Goal: Transaction & Acquisition: Purchase product/service

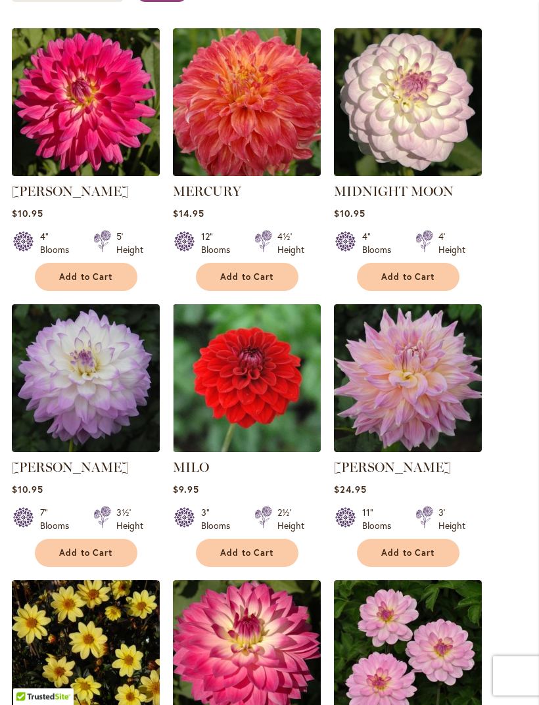
scroll to position [402, 0]
click at [96, 559] on span "Add to Cart" at bounding box center [86, 553] width 54 height 11
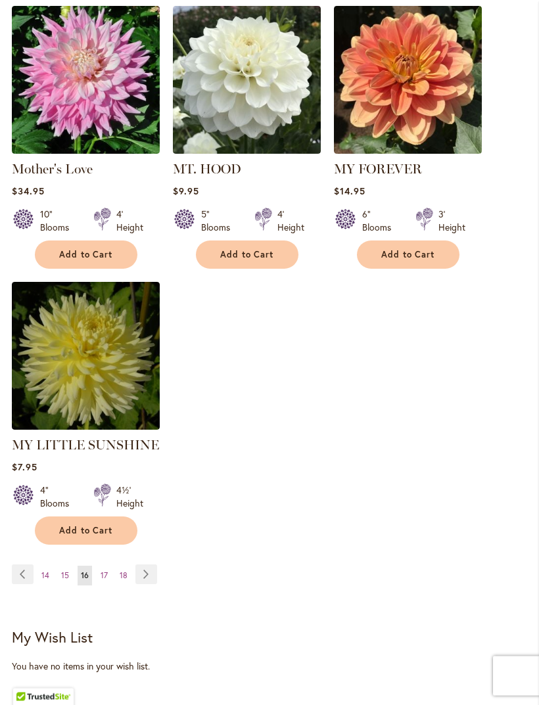
scroll to position [1599, 0]
click at [28, 565] on link "Page Previous" at bounding box center [23, 575] width 22 height 20
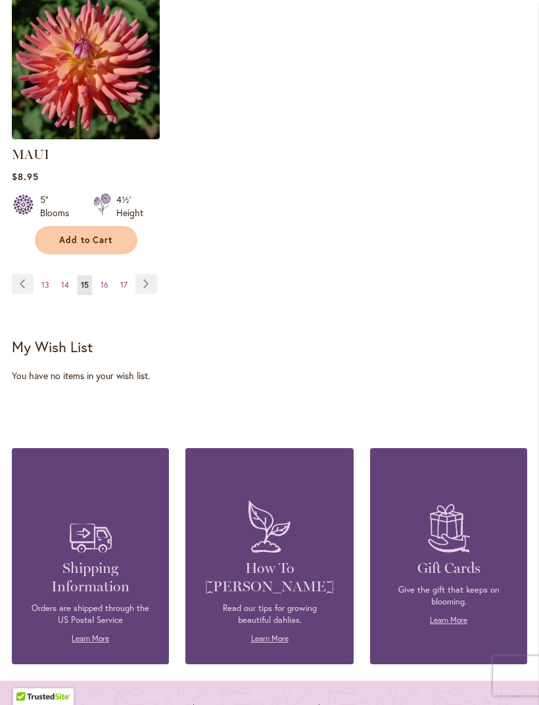
scroll to position [1837, 0]
click at [26, 294] on link "Page Previous" at bounding box center [23, 284] width 22 height 20
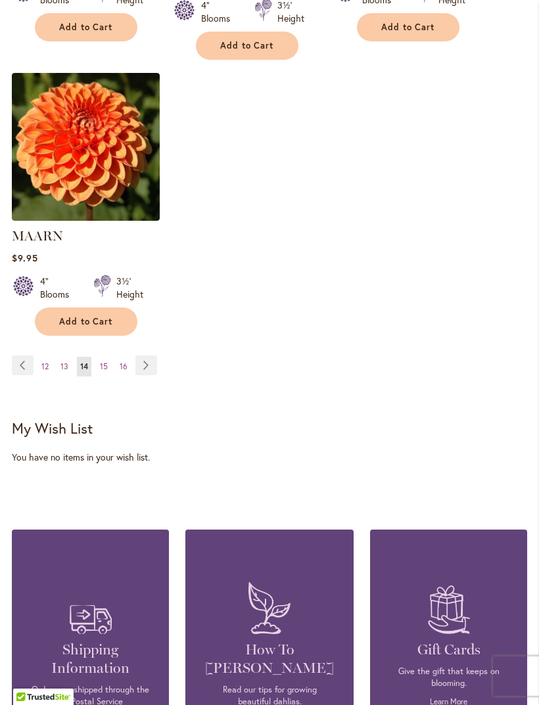
scroll to position [1775, 0]
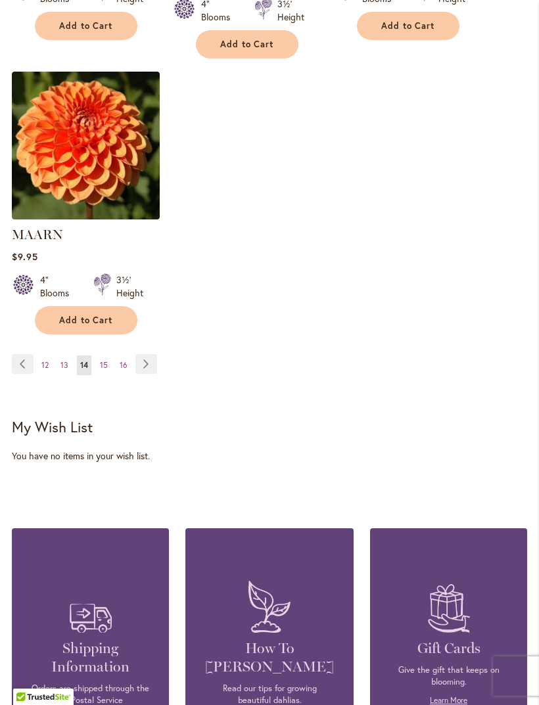
click at [27, 354] on link "Page Previous" at bounding box center [23, 364] width 22 height 20
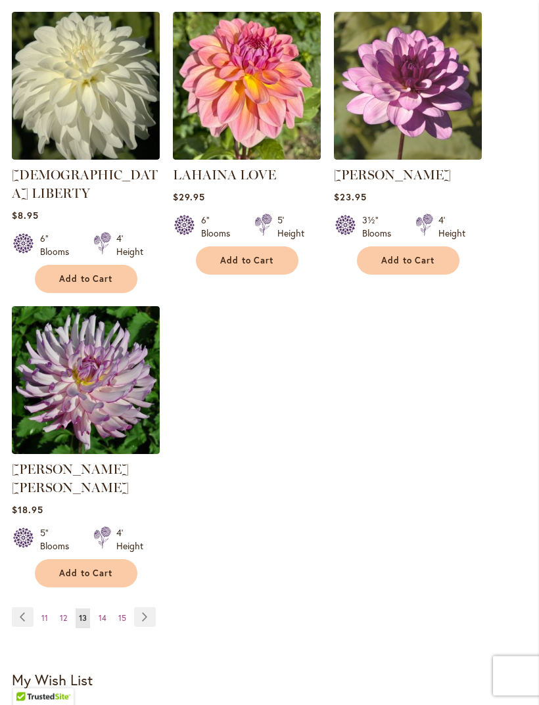
scroll to position [1523, 0]
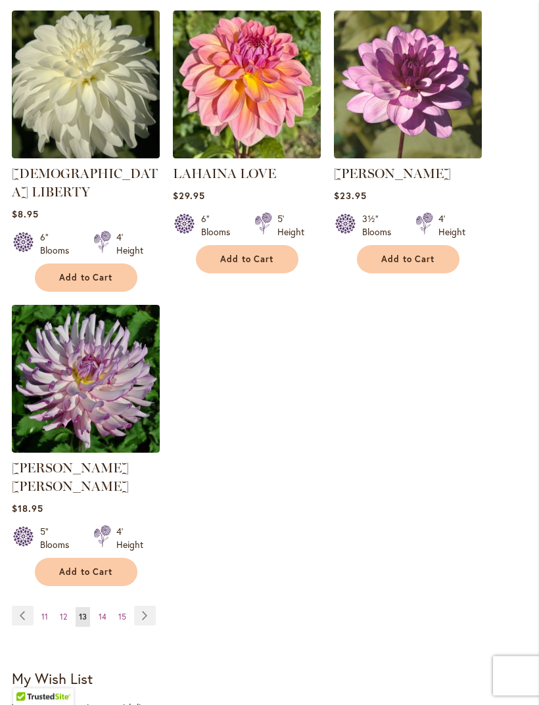
click at [30, 607] on link "Page Previous" at bounding box center [23, 617] width 22 height 20
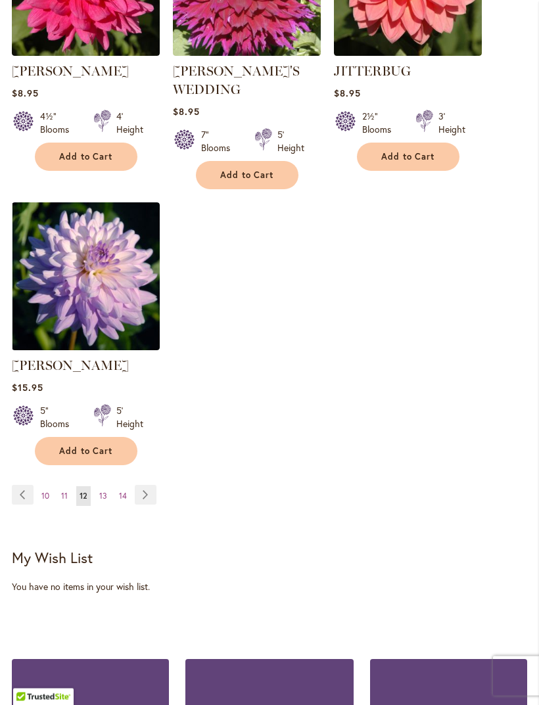
scroll to position [1658, 0]
click at [28, 485] on link "Page Previous" at bounding box center [23, 495] width 22 height 20
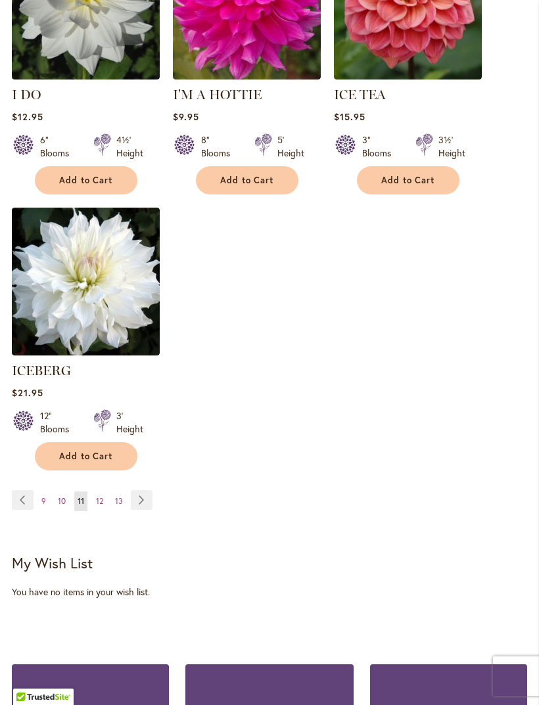
scroll to position [1646, 0]
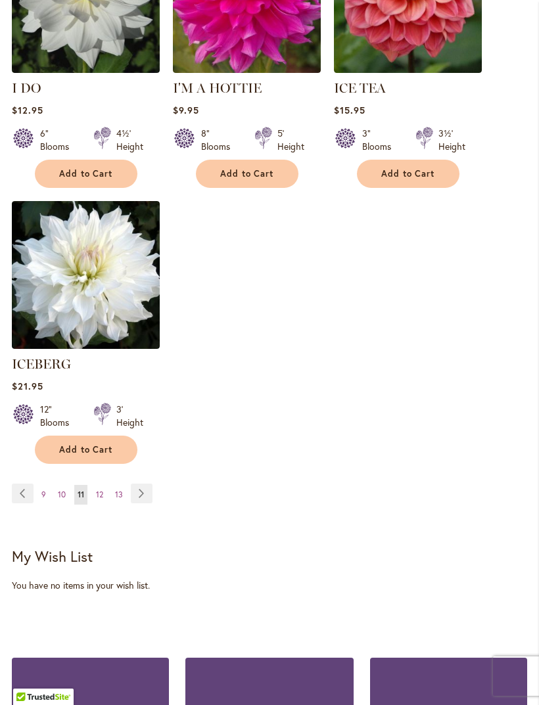
click at [25, 496] on link "Page Previous" at bounding box center [23, 494] width 22 height 20
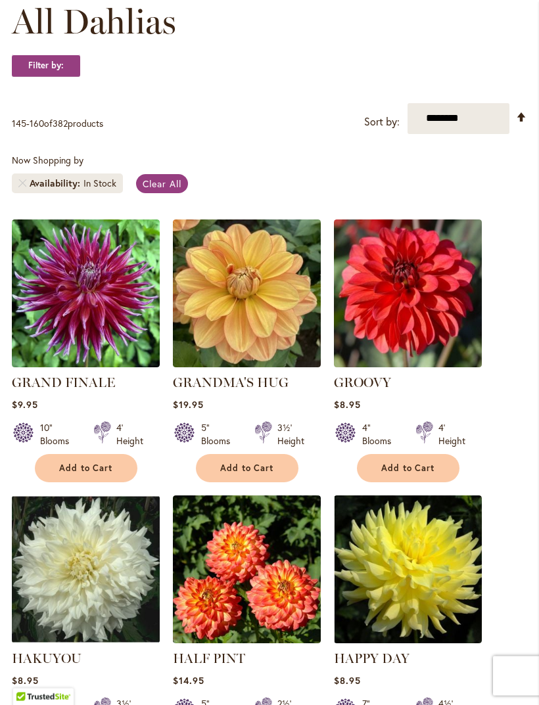
scroll to position [211, 0]
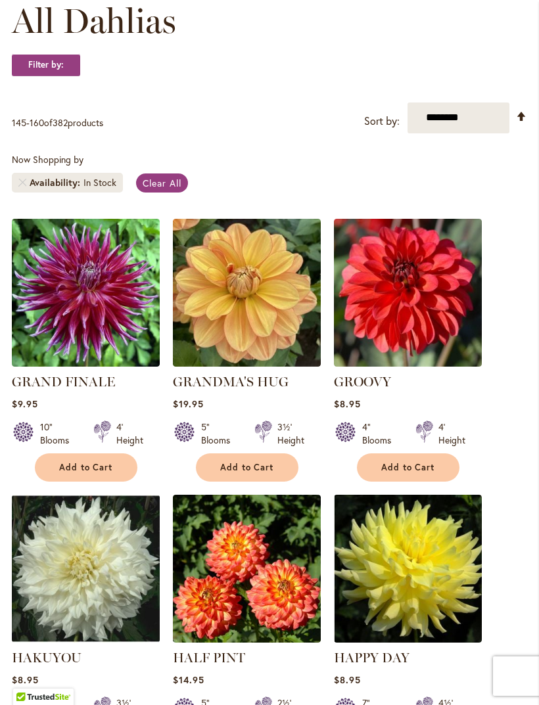
click at [84, 473] on span "Add to Cart" at bounding box center [86, 467] width 54 height 11
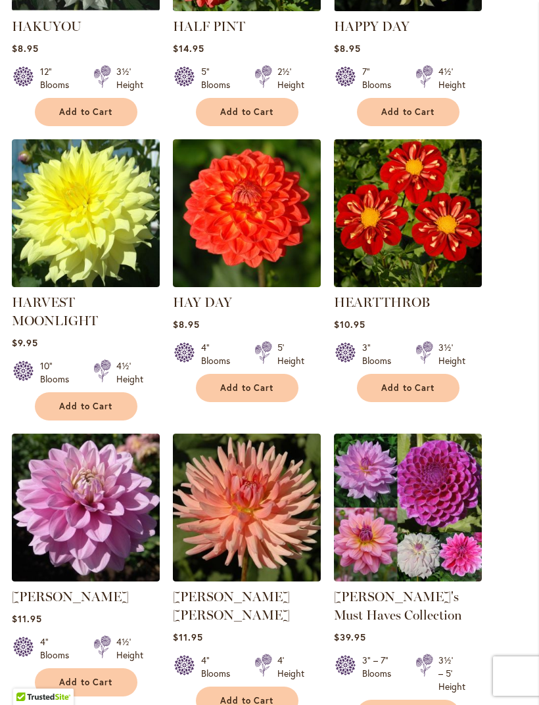
scroll to position [877, 0]
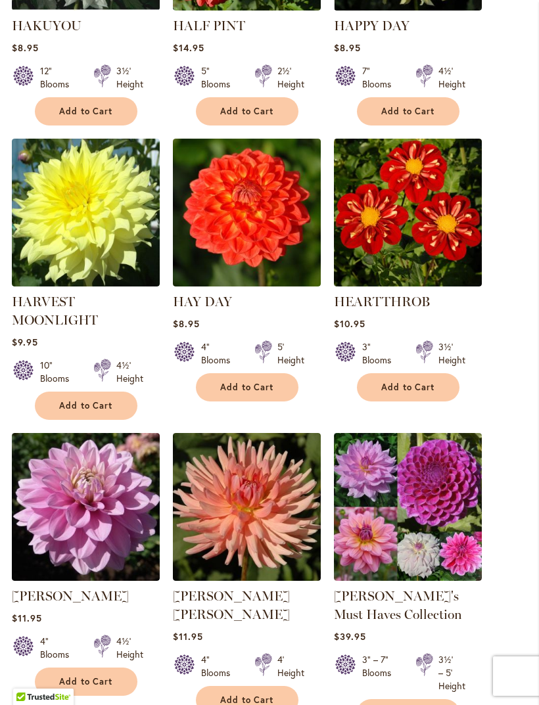
click at [505, 567] on ol "GRAND FINALE Rating: 63% 2 Reviews $9.95 10" Blooms 4' Height Add to Cart" at bounding box center [269, 433] width 515 height 1693
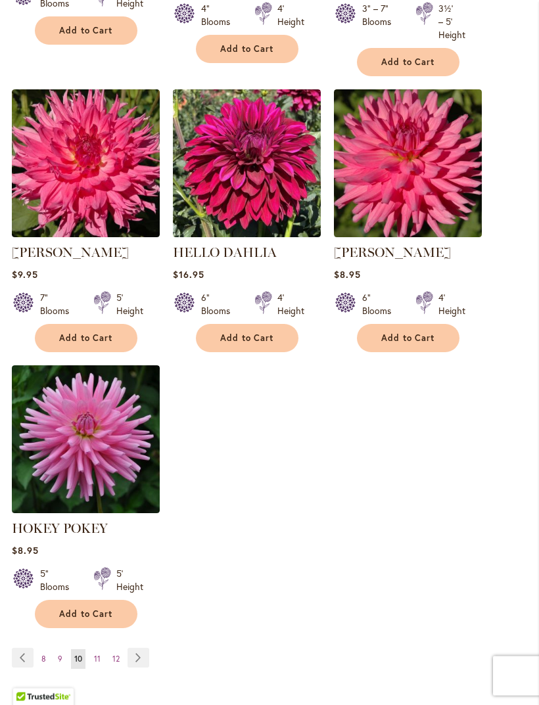
scroll to position [1529, 0]
click at [24, 668] on link "Page Previous" at bounding box center [23, 658] width 22 height 20
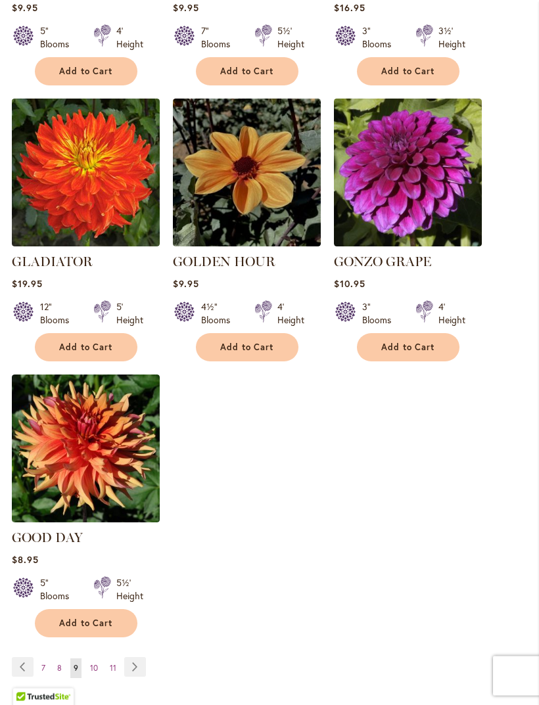
scroll to position [1491, 0]
click at [26, 657] on link "Page Previous" at bounding box center [23, 667] width 22 height 20
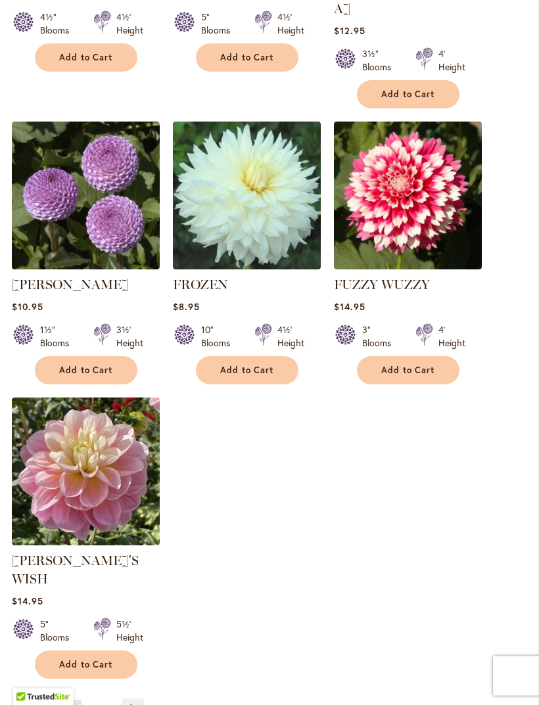
scroll to position [1468, 0]
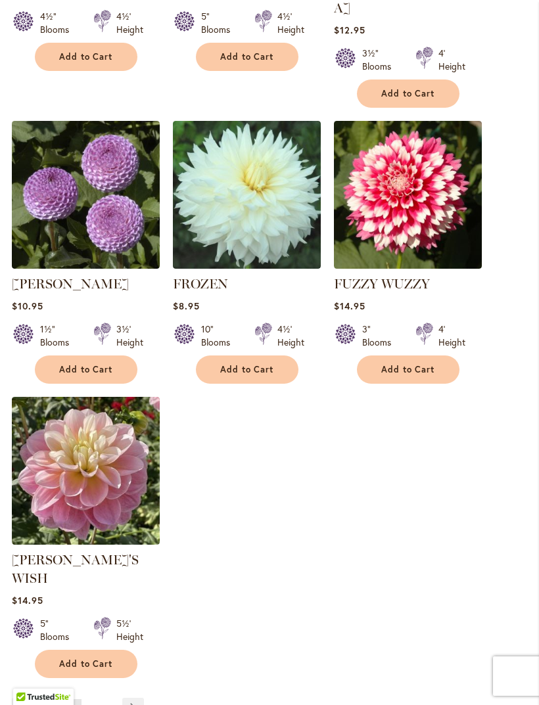
click at [43, 699] on link "Page 6" at bounding box center [43, 709] width 11 height 20
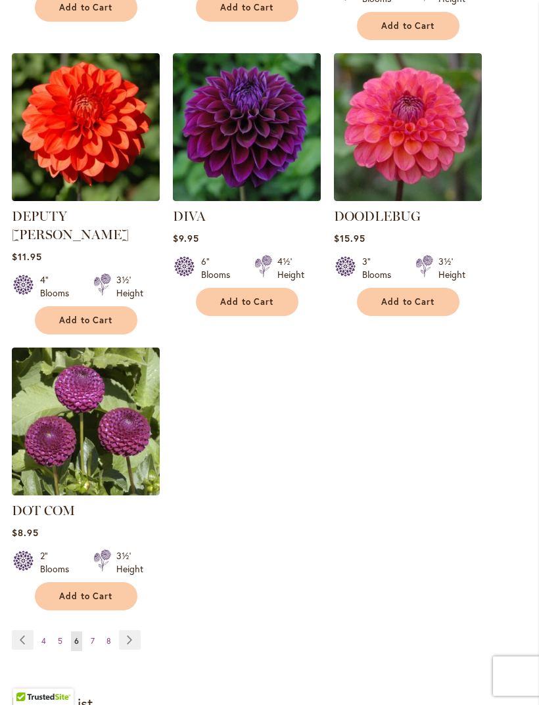
scroll to position [1516, 0]
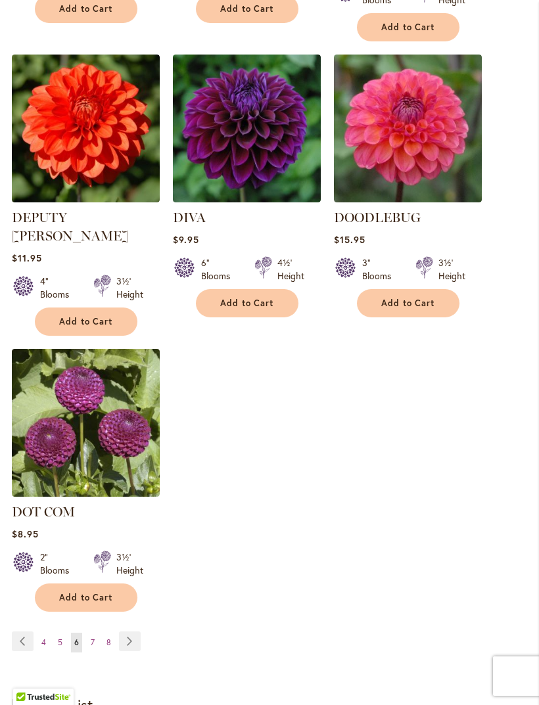
click at [258, 289] on button "Add to Cart" at bounding box center [247, 303] width 103 height 28
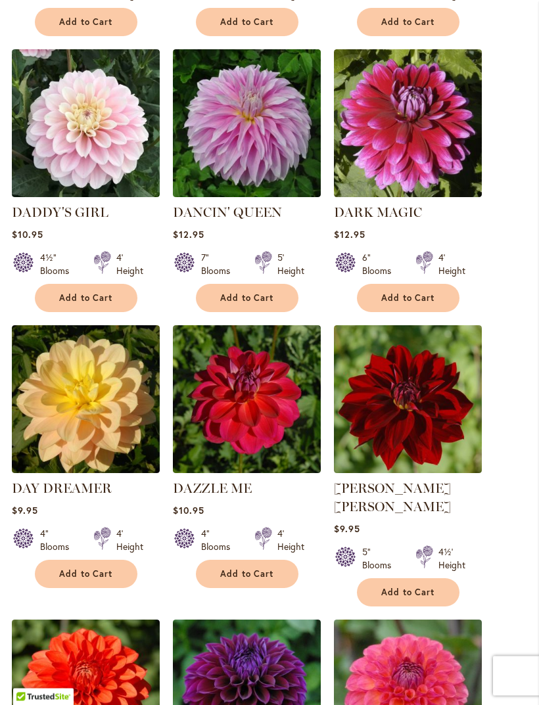
scroll to position [947, 0]
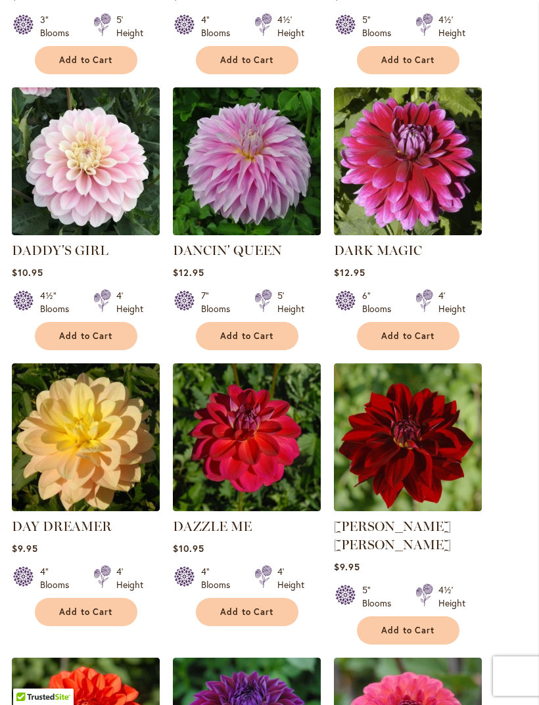
click at [481, 510] on img at bounding box center [408, 437] width 148 height 148
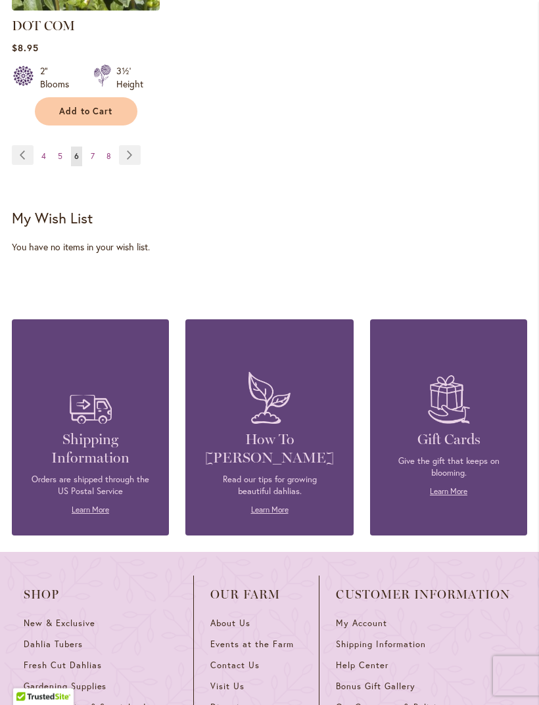
scroll to position [2003, 0]
click at [112, 147] on link "Page 8" at bounding box center [108, 157] width 11 height 20
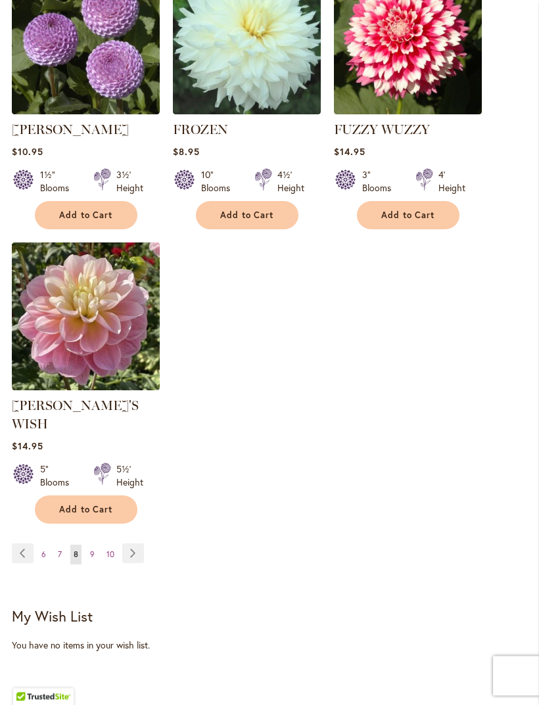
scroll to position [1623, 0]
click at [108, 545] on link "Page 10" at bounding box center [110, 555] width 14 height 20
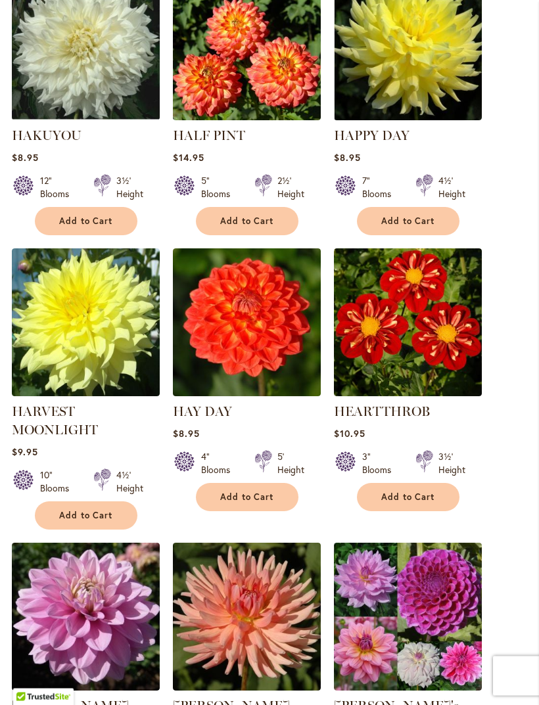
scroll to position [734, 0]
click at [108, 530] on button "Add to Cart" at bounding box center [86, 516] width 103 height 28
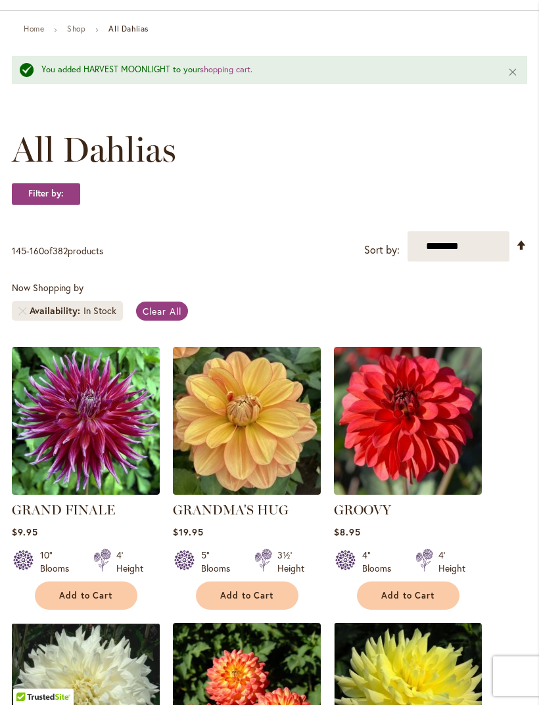
scroll to position [0, 0]
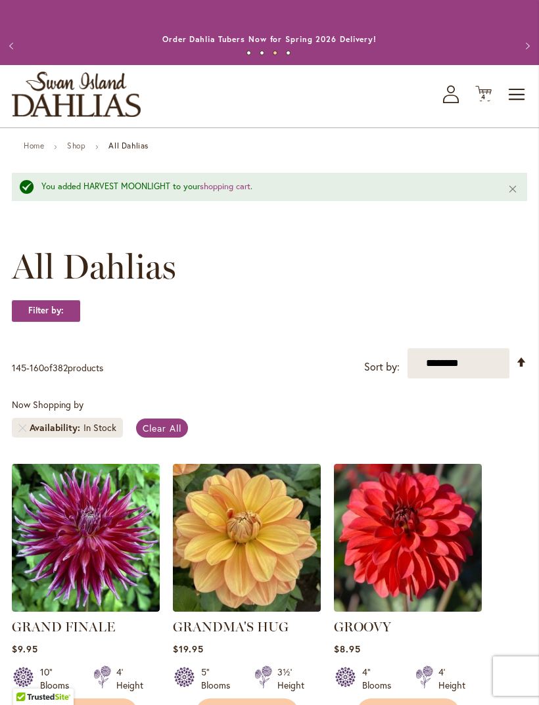
click at [484, 102] on icon "Cart .cls-1 { fill: #231f20; }" at bounding box center [483, 93] width 16 height 16
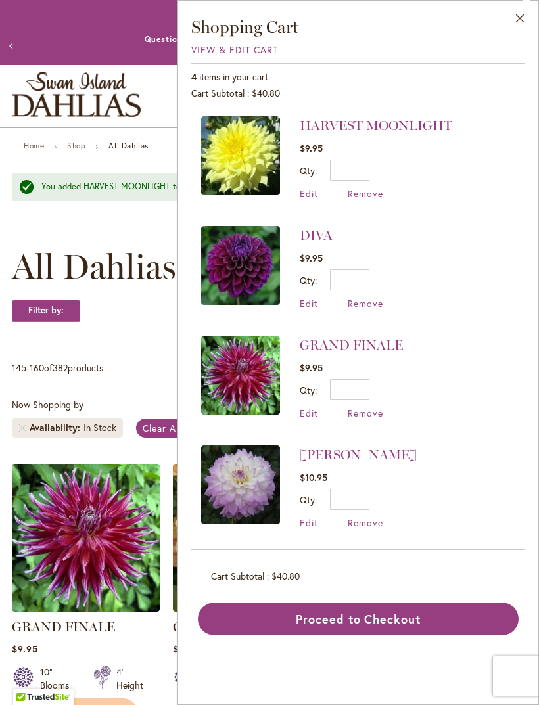
click at [363, 622] on button "Proceed to Checkout" at bounding box center [358, 619] width 321 height 33
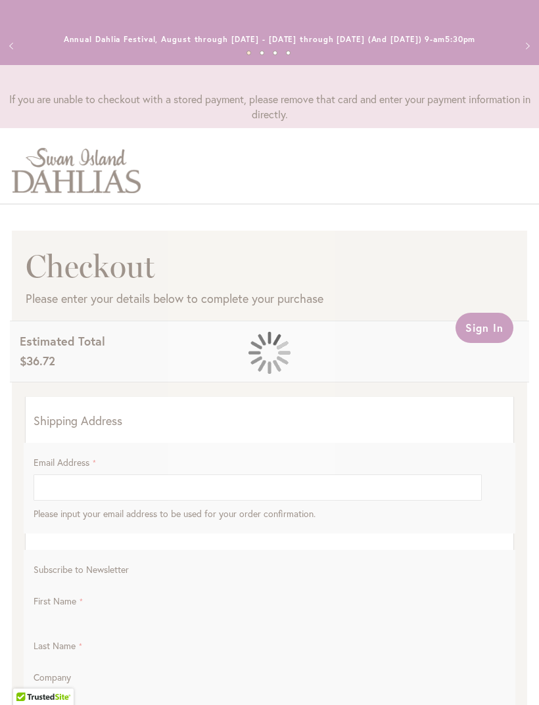
select select "**"
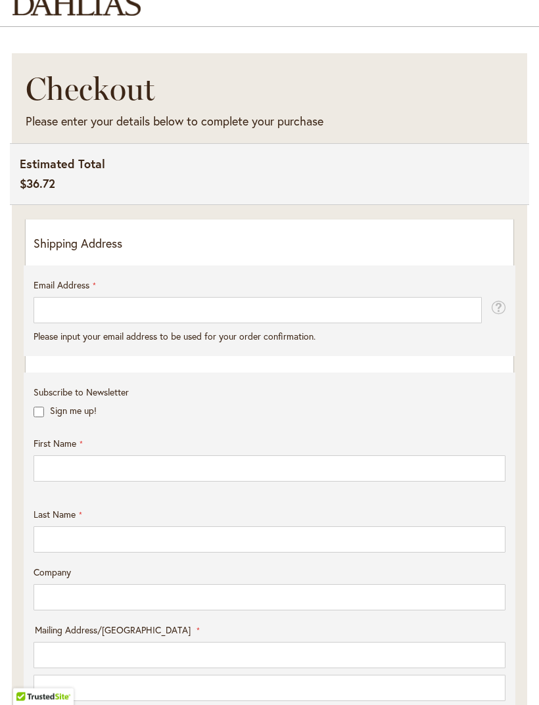
scroll to position [177, 0]
click at [76, 252] on p "Shipping Address" at bounding box center [270, 243] width 472 height 17
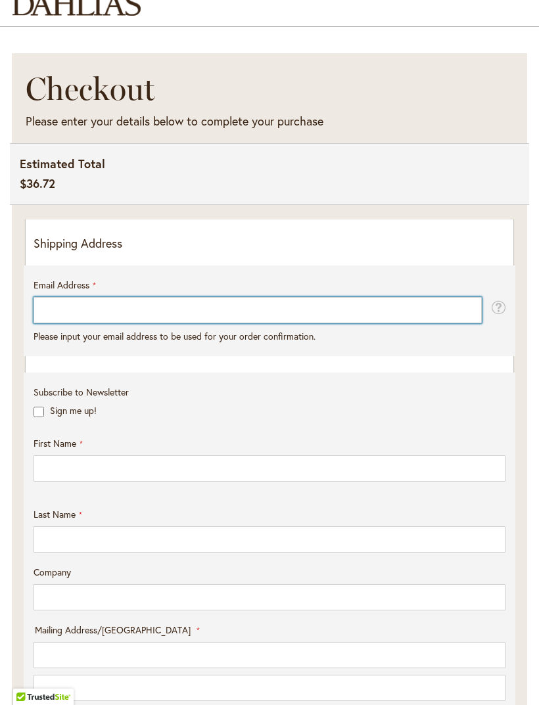
click at [64, 321] on input "Email Address" at bounding box center [258, 310] width 448 height 26
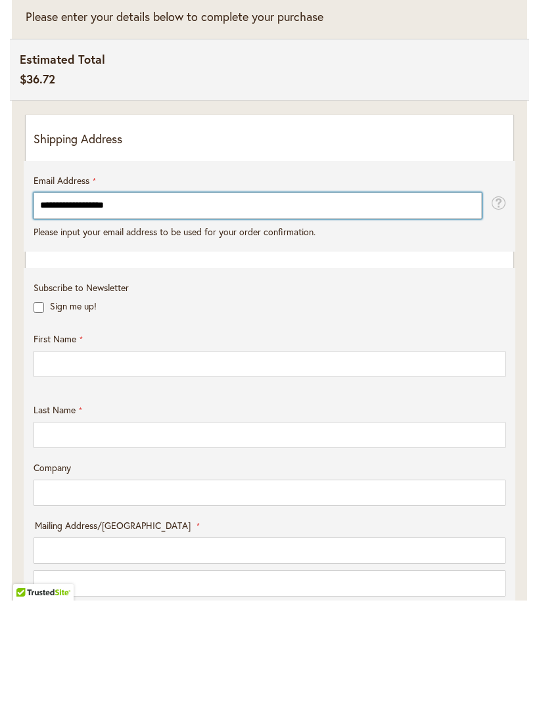
type input "**********"
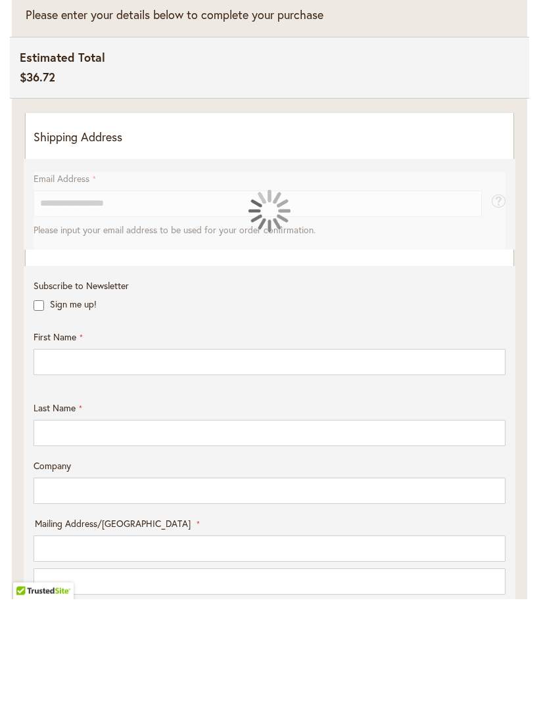
scroll to position [284, 0]
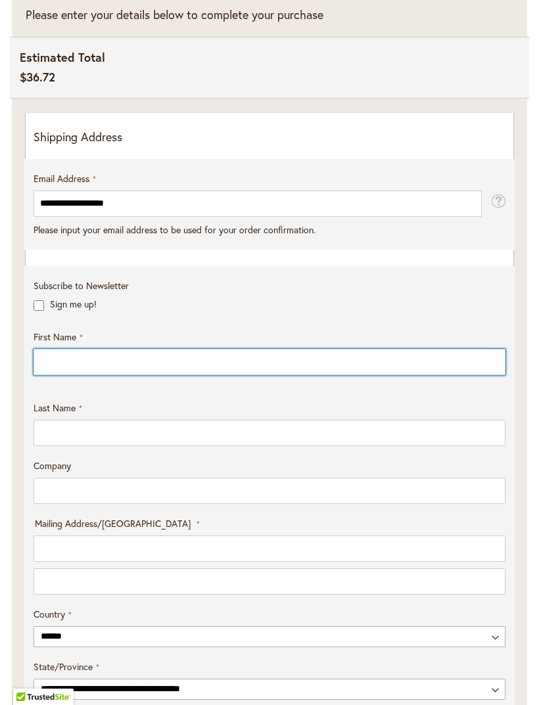
click at [67, 373] on input "First Name" at bounding box center [270, 362] width 472 height 26
type input "*******"
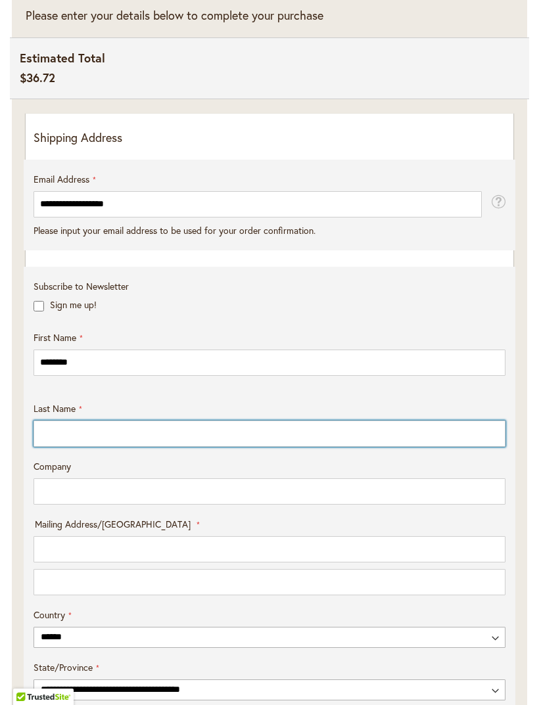
click at [76, 445] on input "Last Name" at bounding box center [270, 434] width 472 height 26
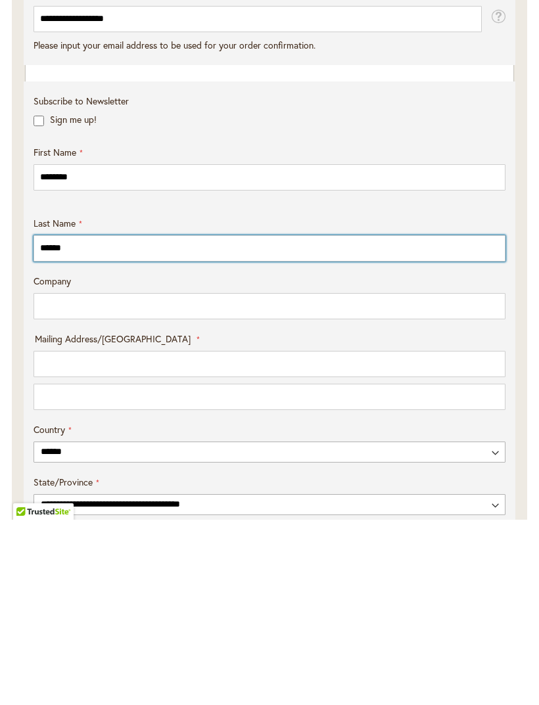
type input "*****"
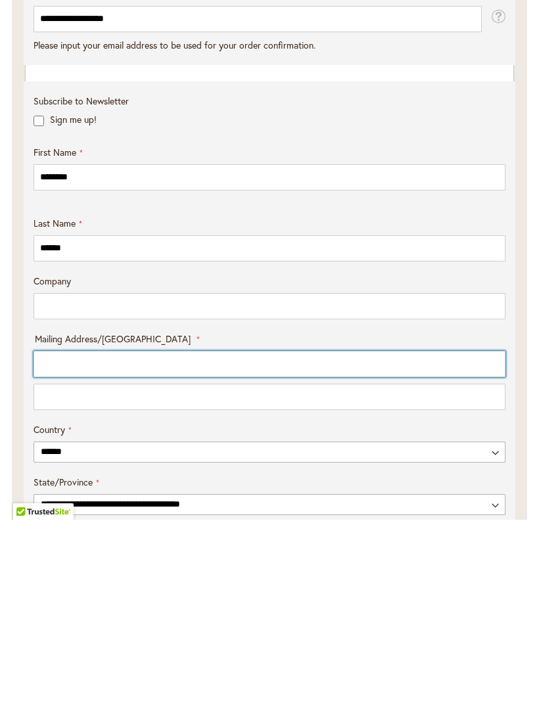
click at [97, 536] on input "Mailing Address/PO BOX: Line 1" at bounding box center [270, 549] width 472 height 26
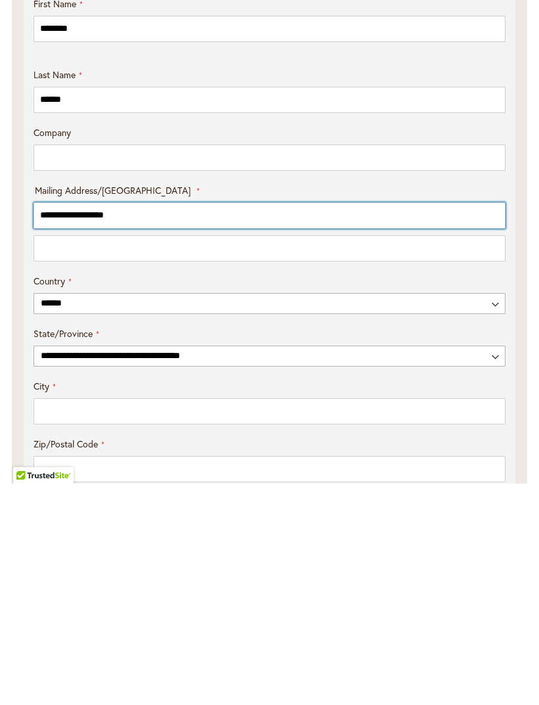
scroll to position [402, 0]
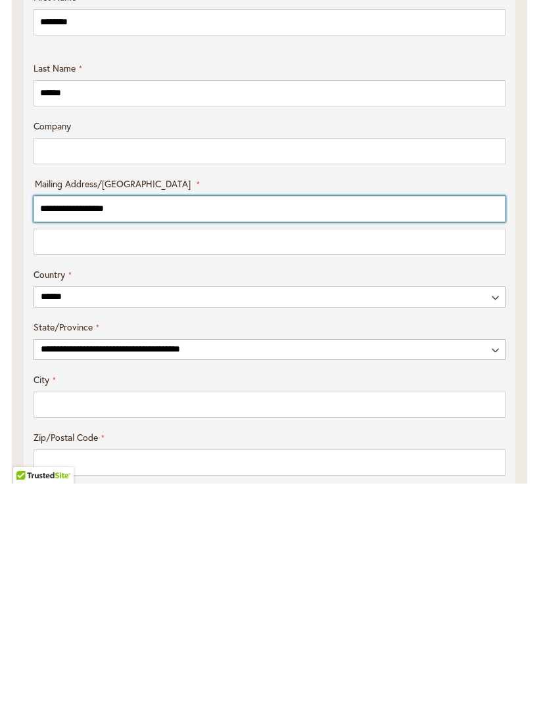
type input "**********"
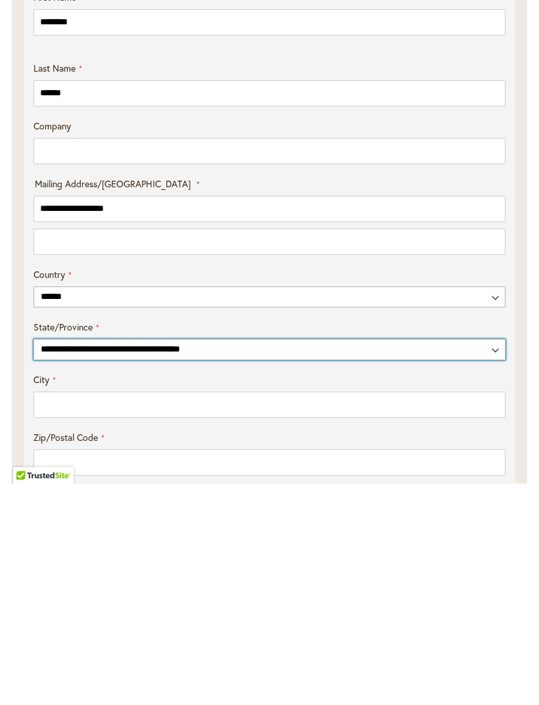
click at [149, 561] on select "**********" at bounding box center [270, 571] width 472 height 21
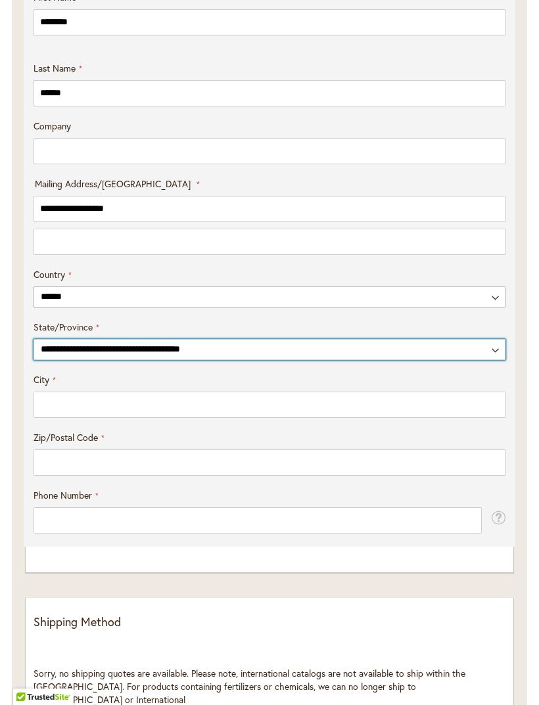
select select "**"
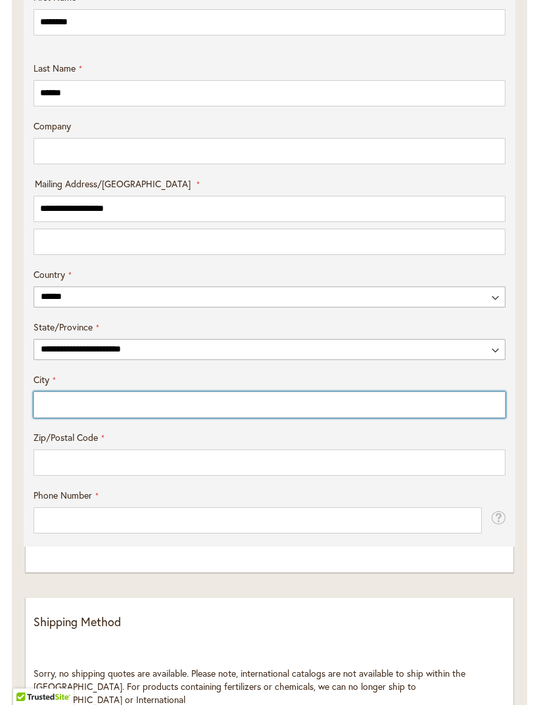
click at [66, 416] on input "City" at bounding box center [270, 405] width 472 height 26
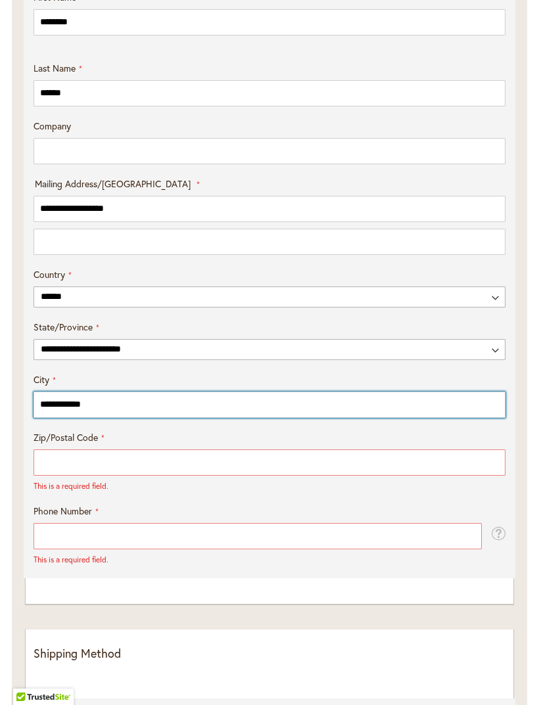
type input "**********"
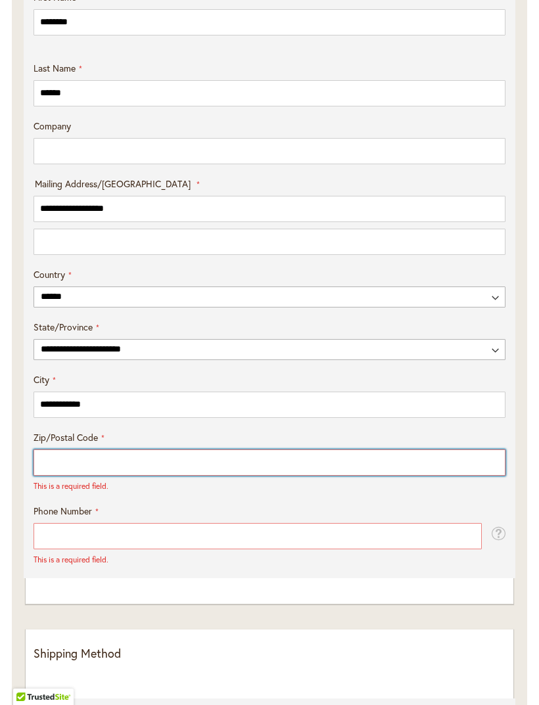
click at [78, 471] on input "Zip/Postal Code" at bounding box center [270, 463] width 472 height 26
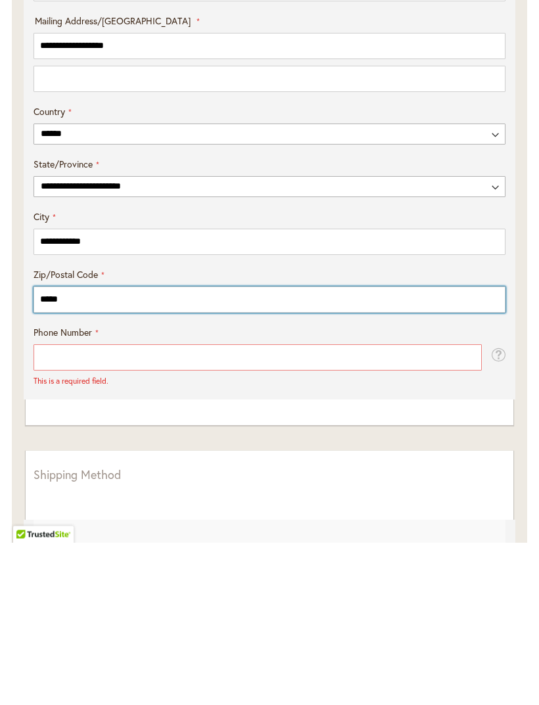
type input "*****"
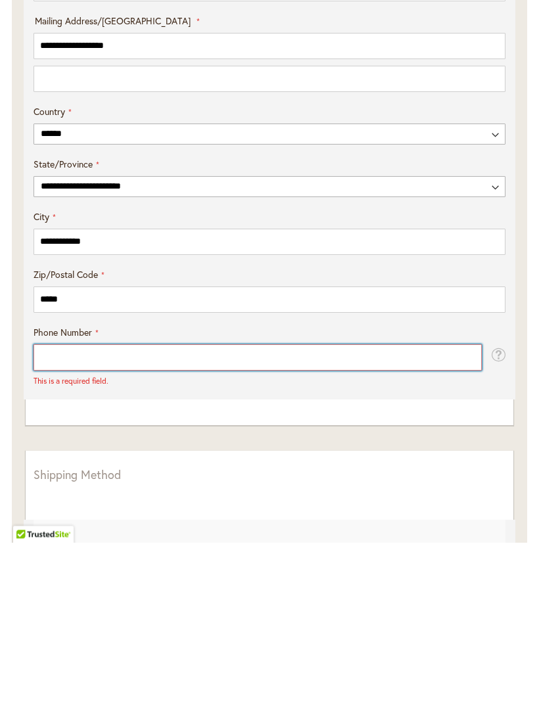
click at [86, 507] on input "Phone Number" at bounding box center [258, 520] width 448 height 26
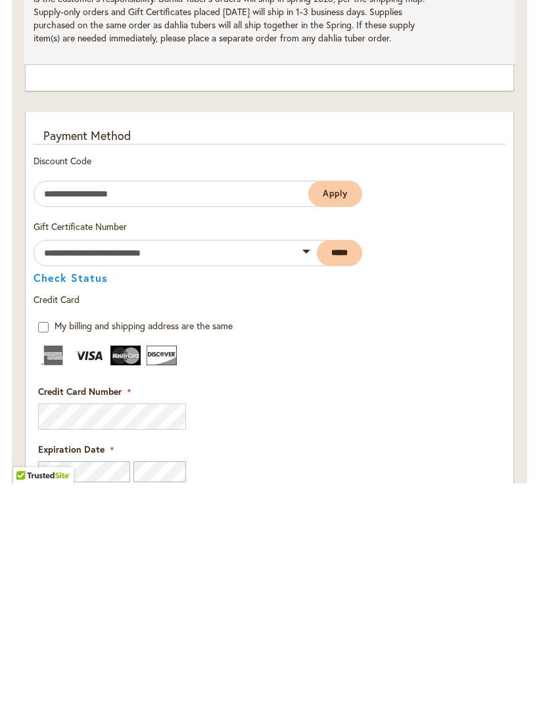
scroll to position [1259, 0]
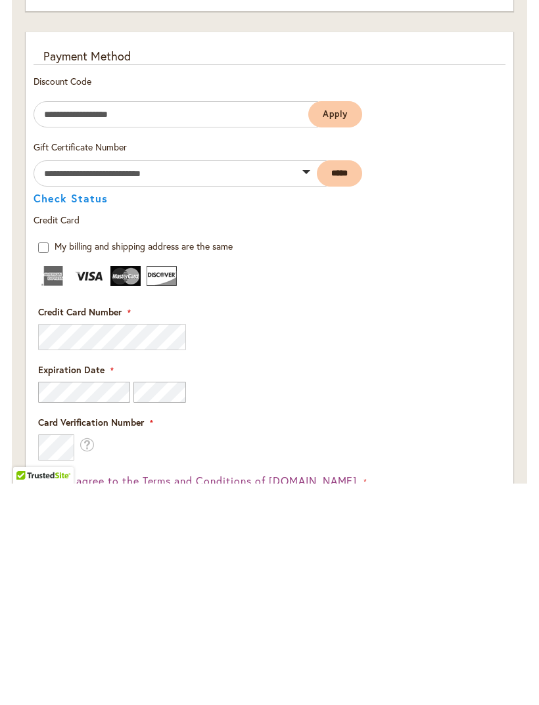
type input "**********"
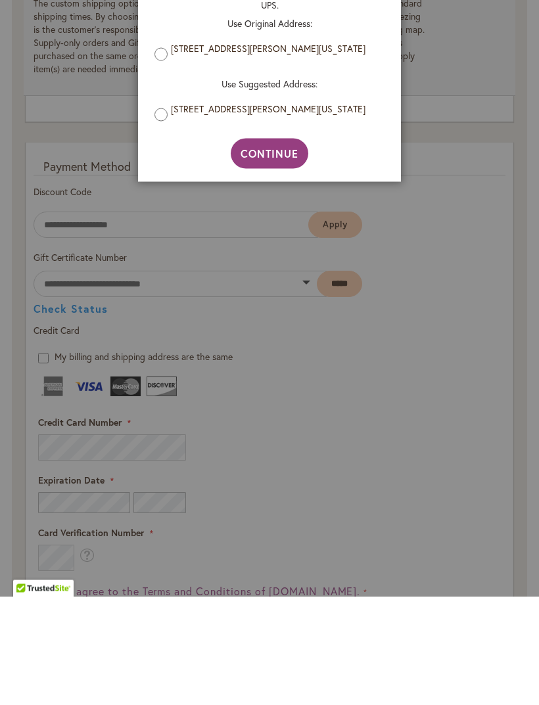
scroll to position [1449, 0]
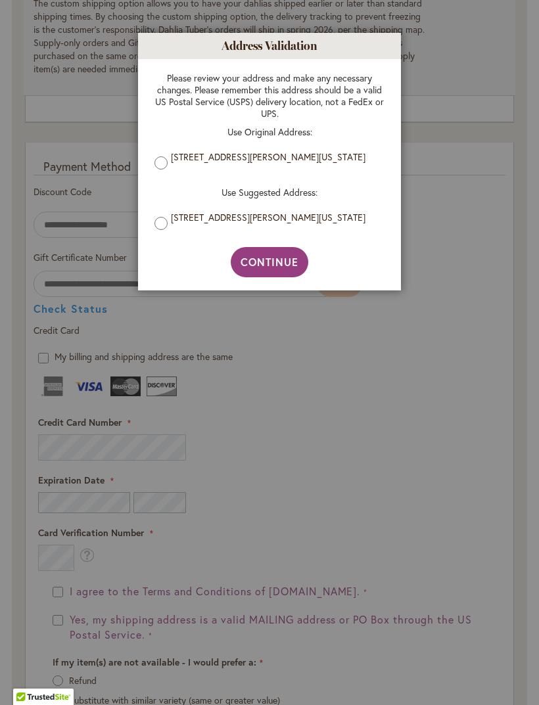
click at [283, 262] on span "Continue" at bounding box center [270, 262] width 58 height 14
type input "**********"
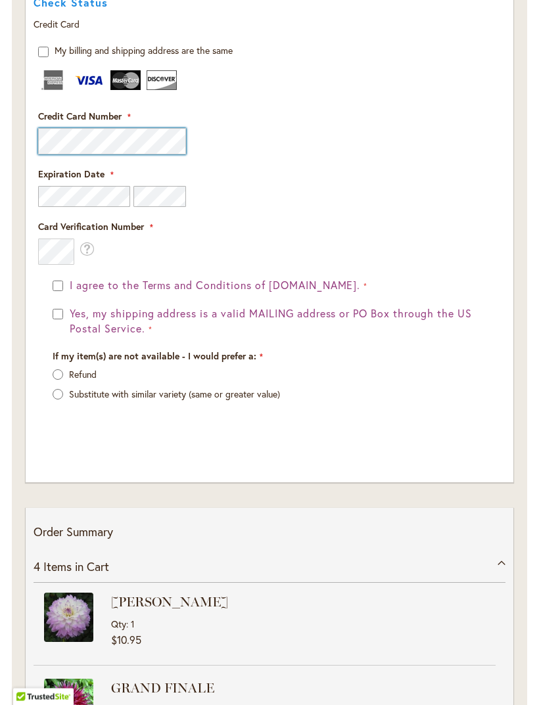
scroll to position [1756, 0]
click at [68, 293] on button "I agree to the Terms and Conditions of dahlias.com." at bounding box center [216, 285] width 301 height 15
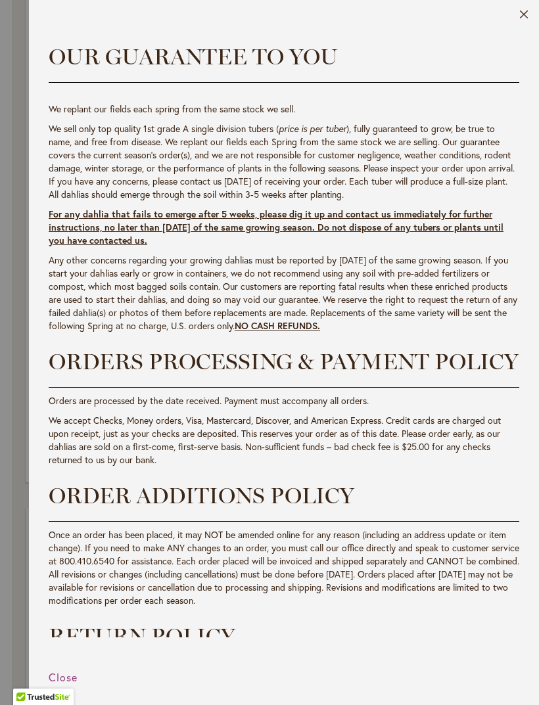
click at [521, 16] on button "Close" at bounding box center [524, 17] width 10 height 15
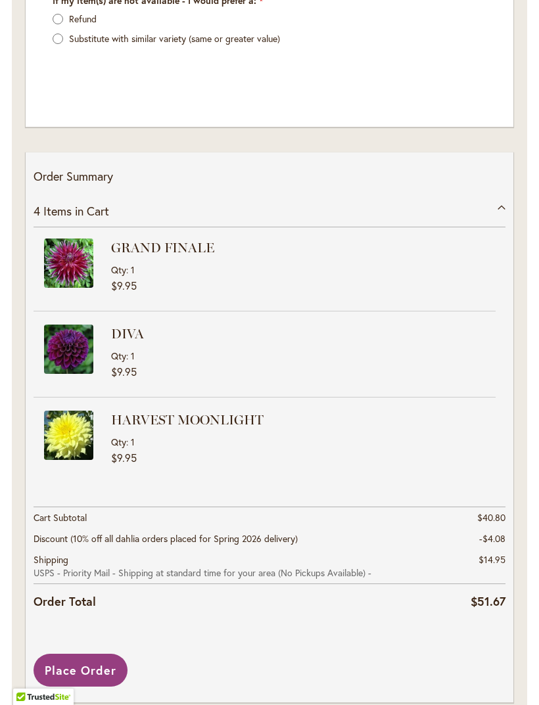
scroll to position [2141, 0]
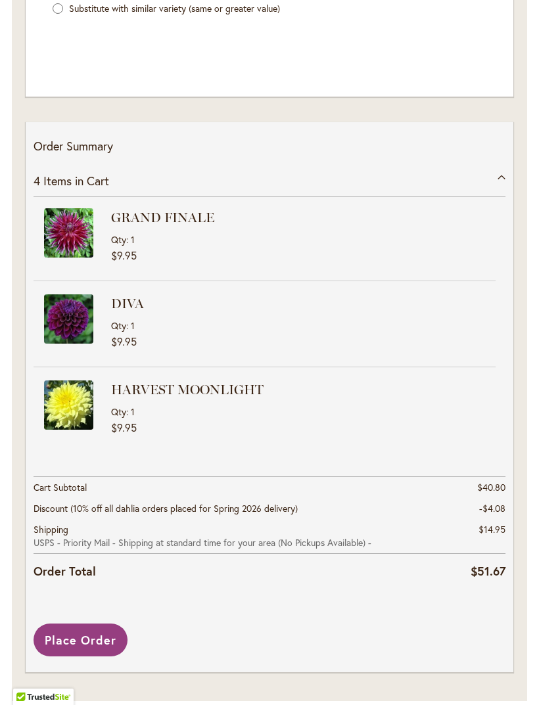
click at [92, 648] on span "Place Order" at bounding box center [81, 640] width 72 height 16
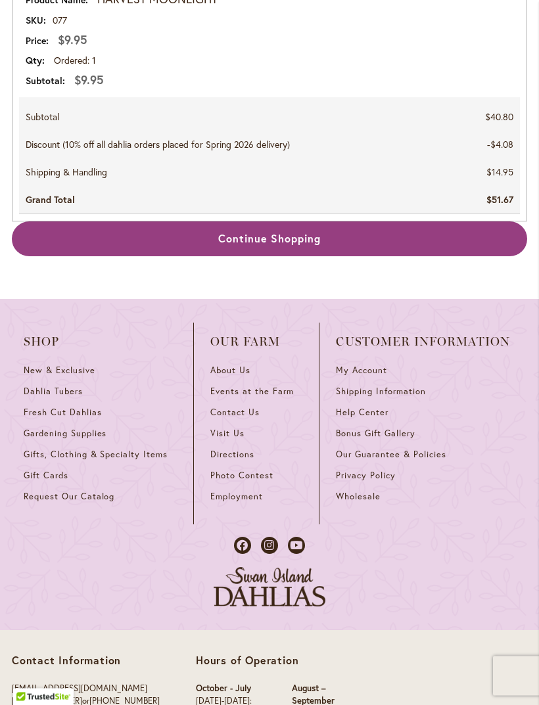
scroll to position [1254, 0]
click at [289, 239] on span "Continue Shopping" at bounding box center [269, 238] width 103 height 14
